Goal: Obtain resource: Download file/media

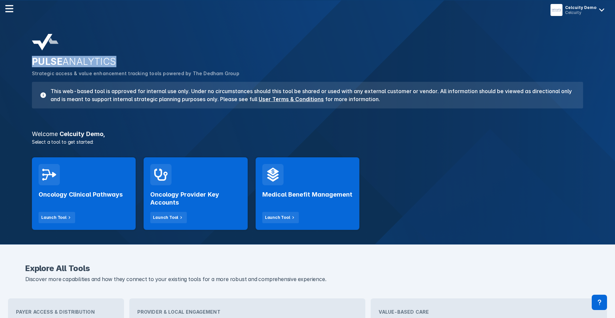
drag, startPoint x: 32, startPoint y: 63, endPoint x: 119, endPoint y: 62, distance: 87.5
click at [119, 62] on h2 "PULSE ANALYTICS" at bounding box center [307, 61] width 551 height 11
copy h2 "PULSE ANALYTICS"
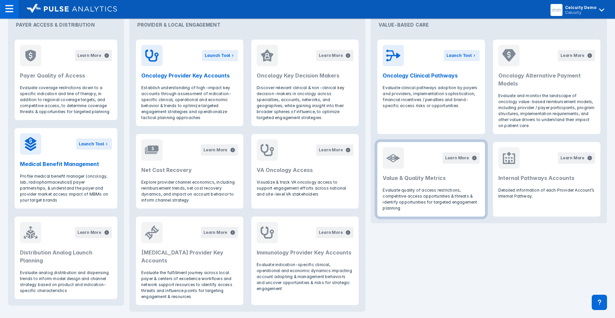
scroll to position [298, 0]
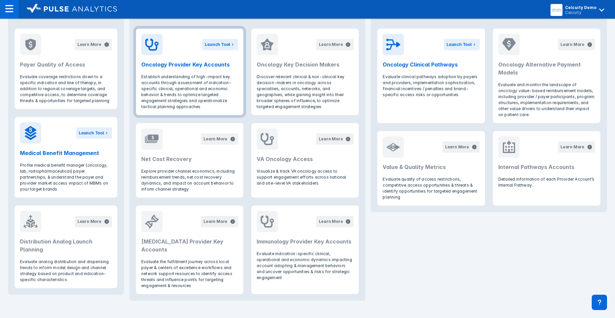
click at [221, 88] on p "Establish understanding of high-impact key accounts through assessment of indic…" at bounding box center [189, 92] width 97 height 36
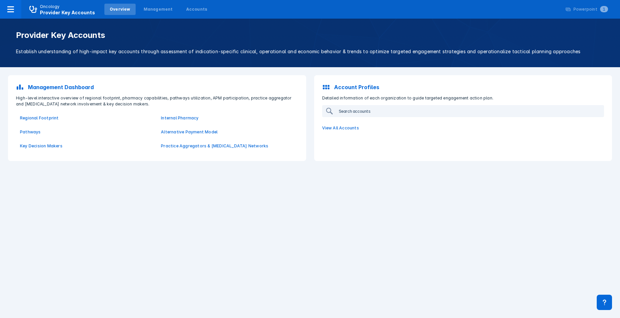
click at [357, 109] on input "search" at bounding box center [436, 111] width 200 height 11
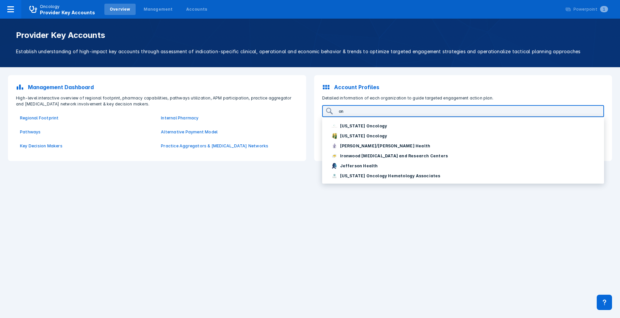
type input "o"
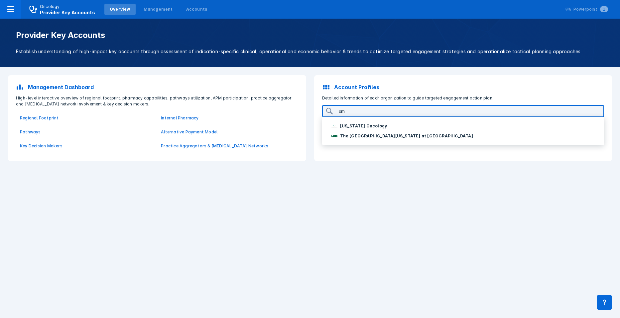
type input "a"
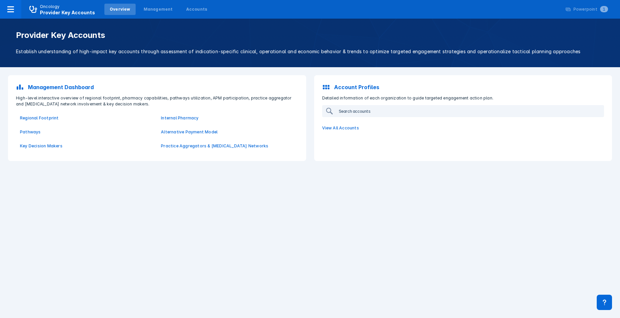
click at [404, 112] on input "search" at bounding box center [436, 111] width 200 height 11
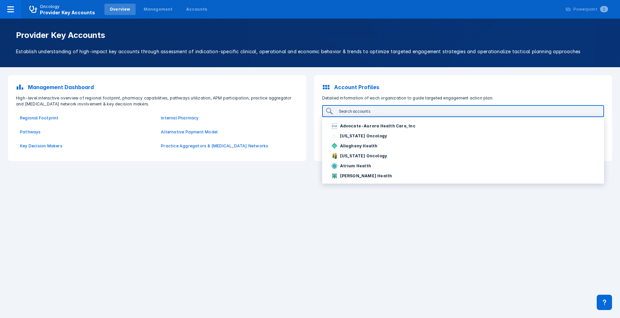
click at [354, 111] on input "search" at bounding box center [436, 111] width 200 height 11
type input "O"
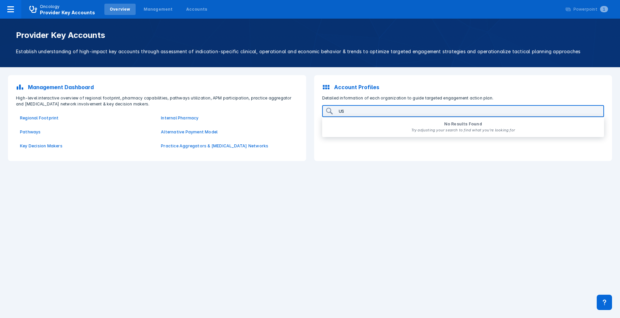
type input "U"
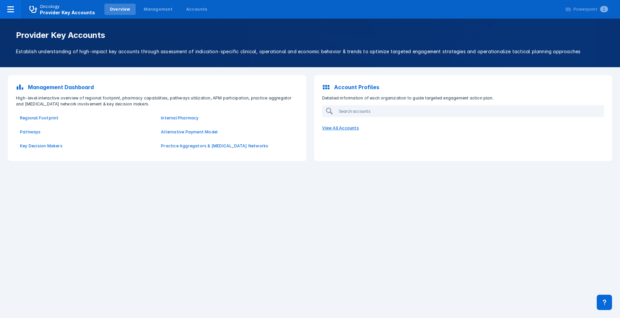
click at [334, 125] on p "View All Accounts" at bounding box center [463, 128] width 290 height 14
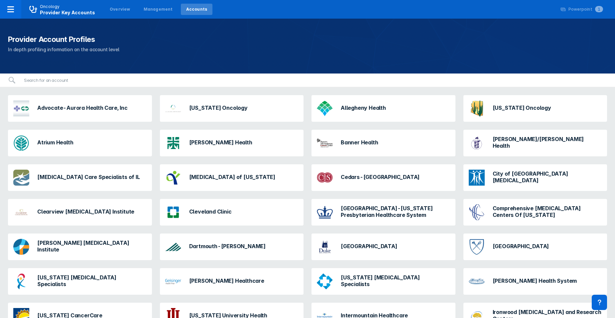
scroll to position [4, 0]
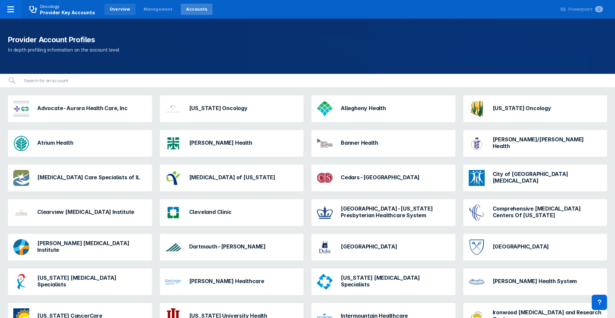
click at [121, 5] on div "Overview" at bounding box center [119, 9] width 31 height 11
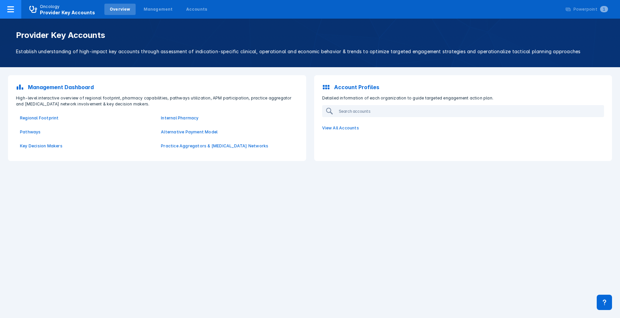
click at [99, 5] on span "Oncology Provider Key Accounts" at bounding box center [62, 10] width 82 height 12
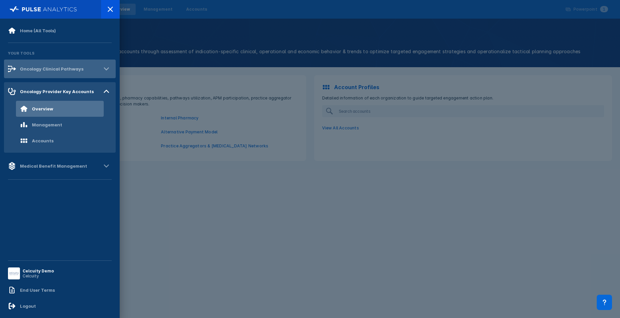
click at [46, 63] on div "Oncology Clinical Pathways" at bounding box center [60, 69] width 112 height 19
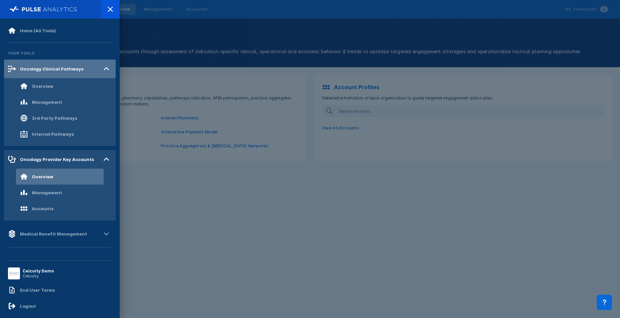
click at [46, 63] on div "Oncology Clinical Pathways" at bounding box center [60, 69] width 112 height 19
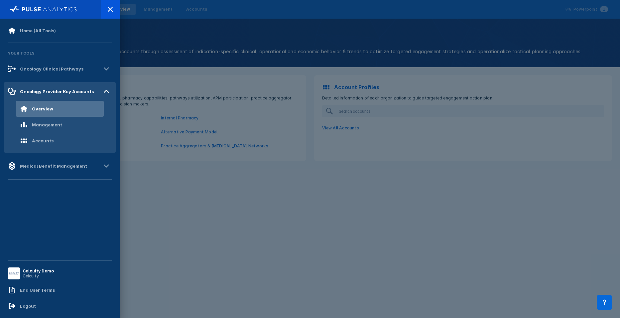
click at [346, 119] on div at bounding box center [310, 159] width 620 height 318
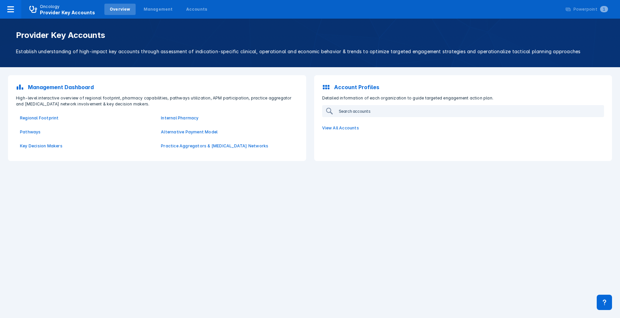
click at [355, 113] on input "search" at bounding box center [436, 111] width 200 height 11
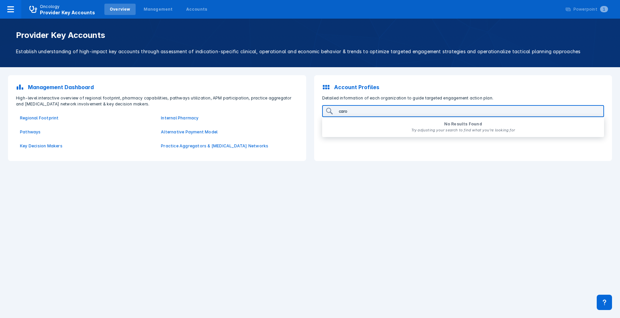
drag, startPoint x: 377, startPoint y: 111, endPoint x: 334, endPoint y: 111, distance: 42.9
click at [362, 111] on input "caro" at bounding box center [436, 111] width 200 height 11
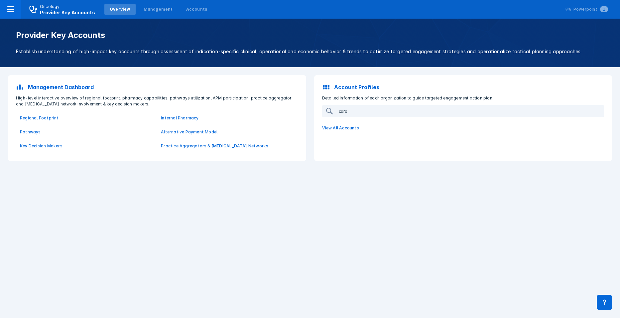
drag, startPoint x: 358, startPoint y: 109, endPoint x: 312, endPoint y: 110, distance: 45.9
click at [312, 110] on div "Account Profiles Detailed information of each organization to guide targeted en…" at bounding box center [463, 118] width 306 height 94
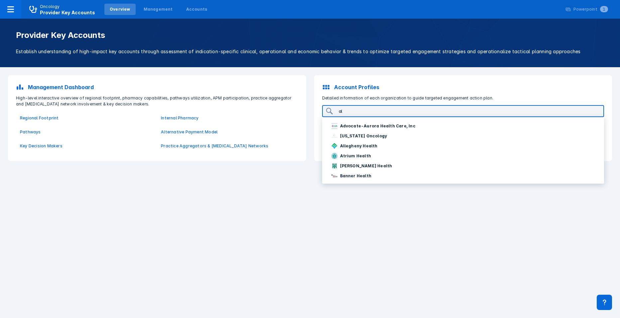
type input "a"
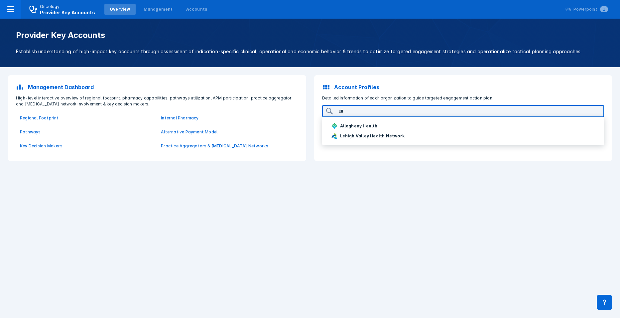
type input "all"
click at [43, 119] on p "Regional Footprint" at bounding box center [86, 118] width 133 height 6
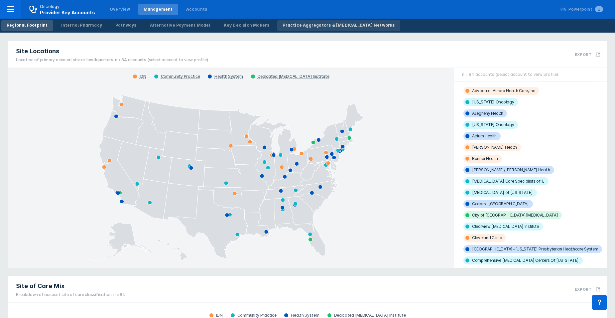
click at [310, 30] on link "Practice Aggregators & Cancer Networks" at bounding box center [338, 25] width 123 height 11
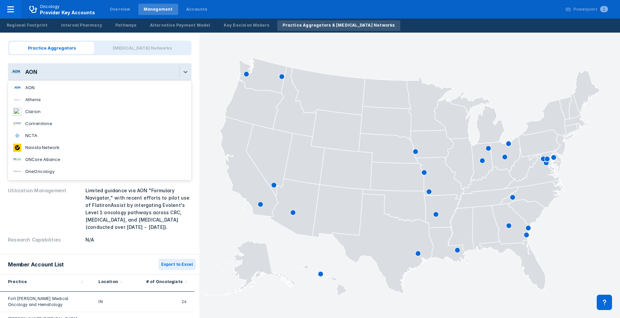
click at [22, 72] on div "AON" at bounding box center [24, 72] width 26 height 11
click at [35, 73] on div "AON" at bounding box center [31, 72] width 12 height 8
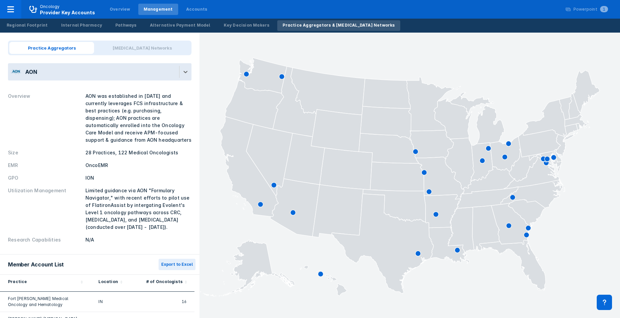
click at [102, 74] on div "AON" at bounding box center [93, 71] width 171 height 17
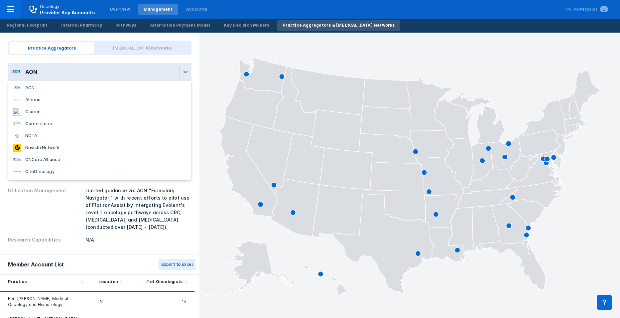
click at [102, 74] on div "AON" at bounding box center [93, 71] width 171 height 17
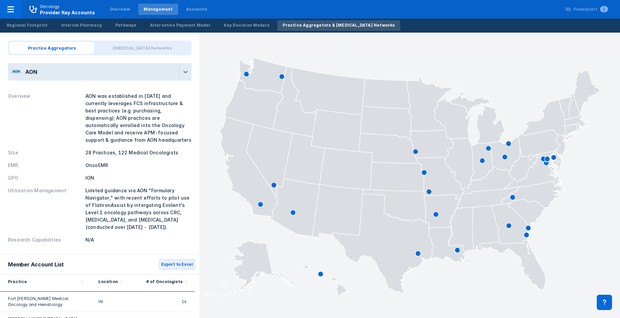
click at [102, 74] on div "AON" at bounding box center [93, 71] width 171 height 17
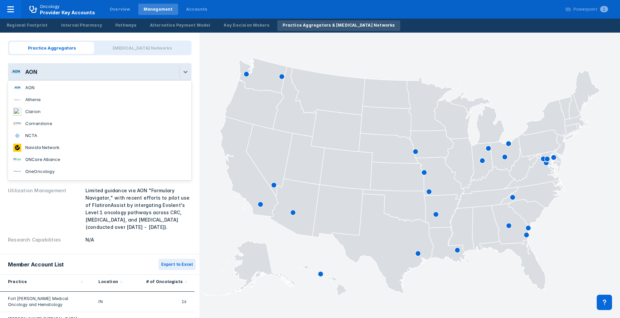
scroll to position [11, 0]
click at [207, 103] on rect at bounding box center [410, 175] width 421 height 263
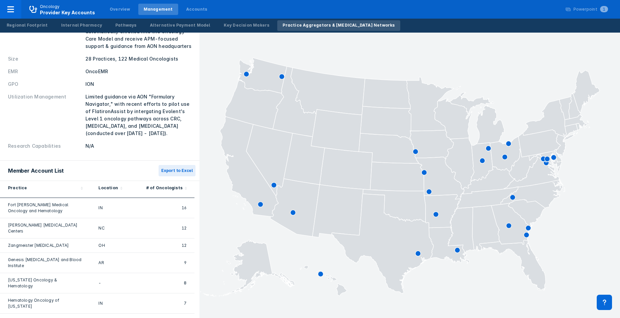
scroll to position [100, 0]
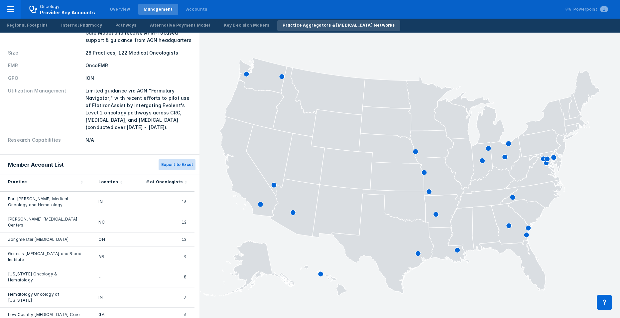
click at [168, 168] on button "Export to Excel" at bounding box center [177, 164] width 37 height 11
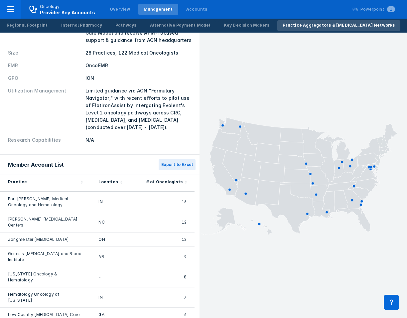
click at [321, 148] on icon at bounding box center [324, 147] width 19 height 20
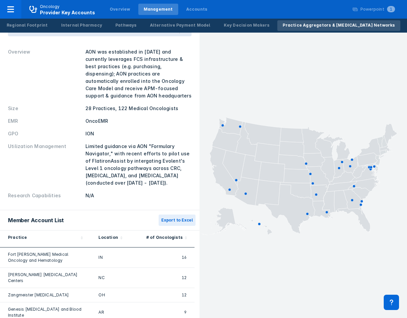
scroll to position [0, 0]
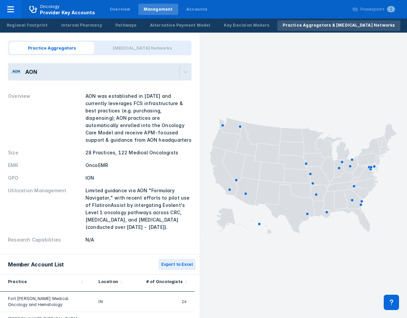
click at [105, 69] on div "AON" at bounding box center [93, 71] width 171 height 17
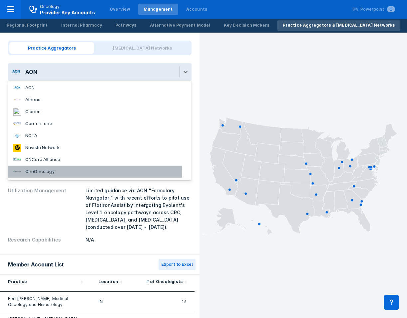
click at [76, 173] on li "OneOncology" at bounding box center [100, 172] width 184 height 12
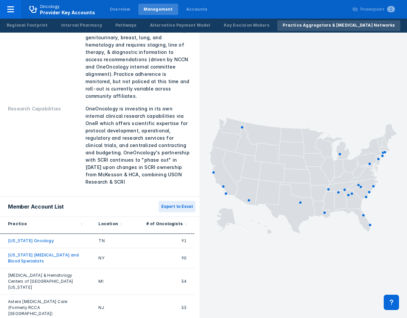
scroll to position [200, 0]
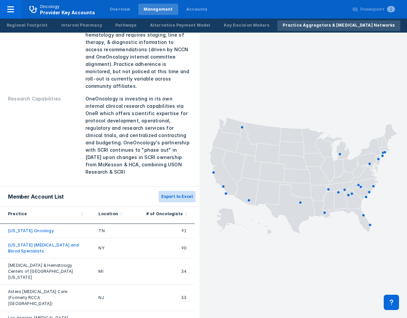
click at [179, 191] on button "Export to Excel" at bounding box center [177, 196] width 37 height 11
click at [170, 191] on button "Export to Excel" at bounding box center [177, 196] width 37 height 11
drag, startPoint x: 386, startPoint y: 0, endPoint x: 244, endPoint y: 47, distance: 150.0
click at [244, 47] on icon at bounding box center [304, 175] width 208 height 285
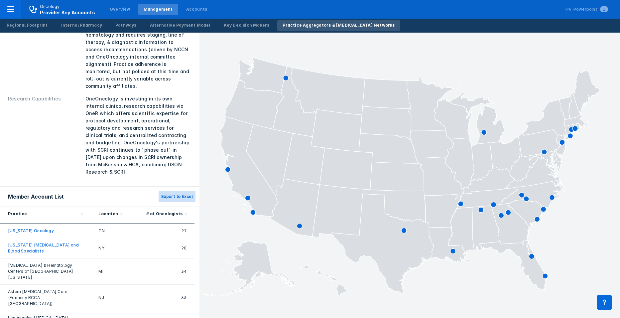
click at [169, 191] on button "Export to Excel" at bounding box center [177, 196] width 37 height 11
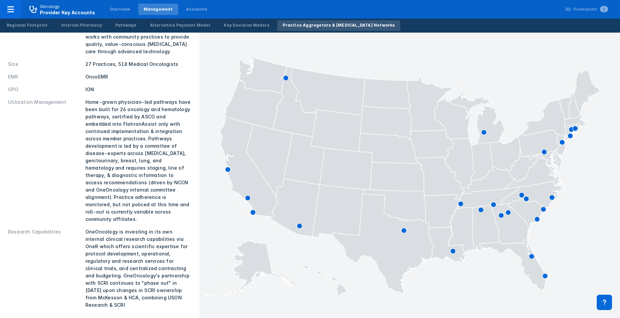
scroll to position [0, 0]
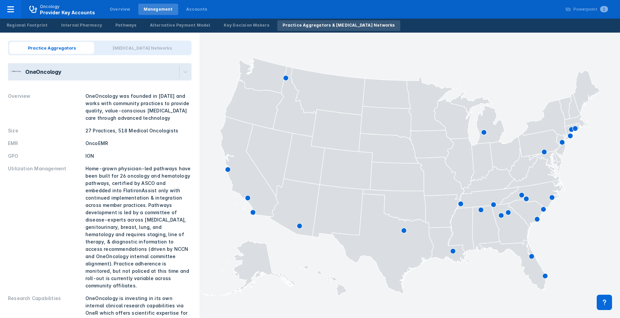
click at [108, 71] on div "OneOncology" at bounding box center [93, 71] width 171 height 17
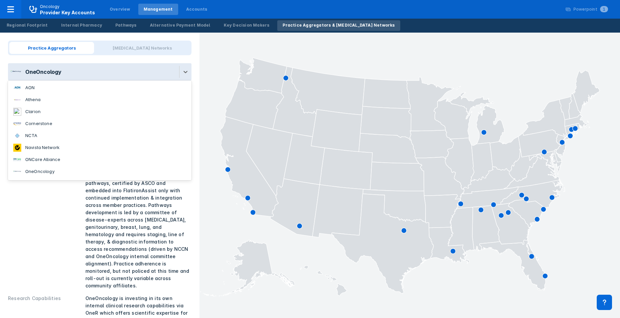
scroll to position [11, 0]
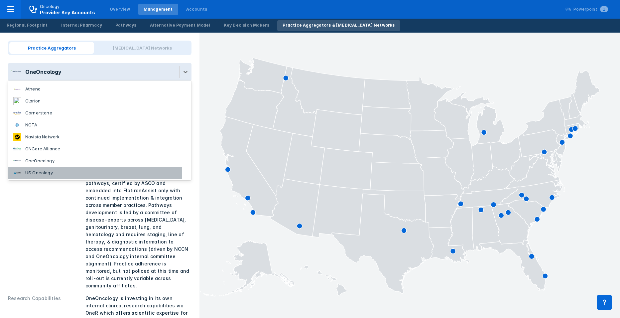
click at [53, 174] on div "US Oncology" at bounding box center [39, 173] width 28 height 7
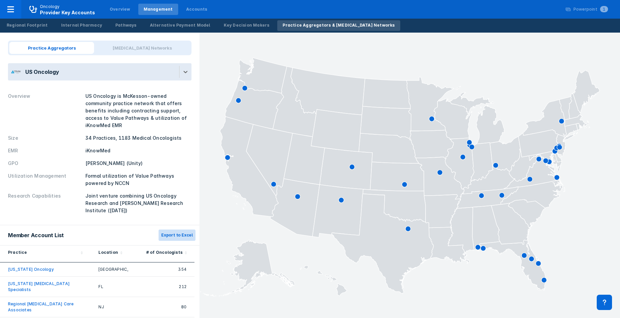
click at [185, 237] on button "Export to Excel" at bounding box center [177, 234] width 37 height 11
click at [178, 234] on button "Export to Excel" at bounding box center [177, 234] width 37 height 11
